Goal: Navigation & Orientation: Find specific page/section

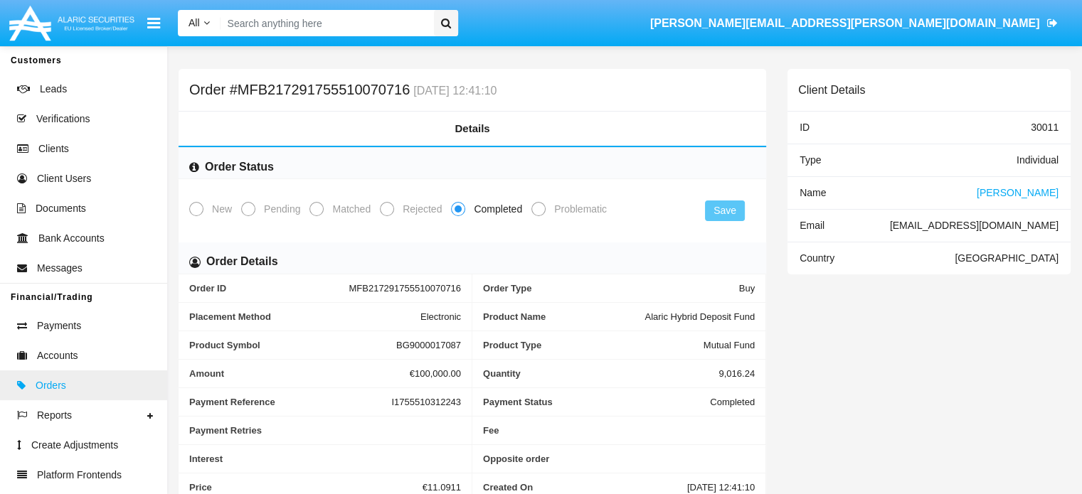
click at [48, 389] on span "Orders" at bounding box center [51, 386] width 31 height 15
